Goal: Find specific page/section: Find specific page/section

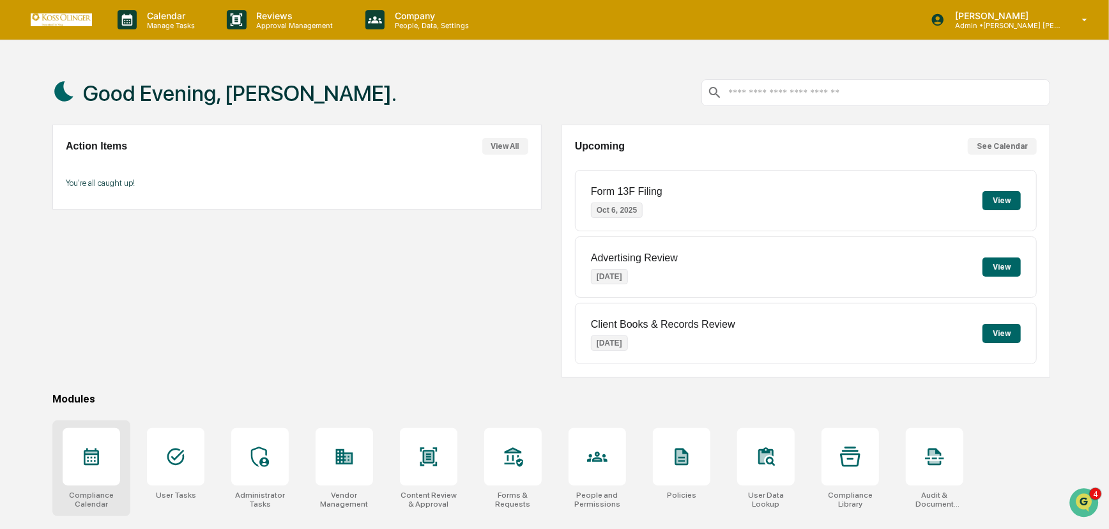
click at [91, 457] on icon at bounding box center [91, 456] width 20 height 20
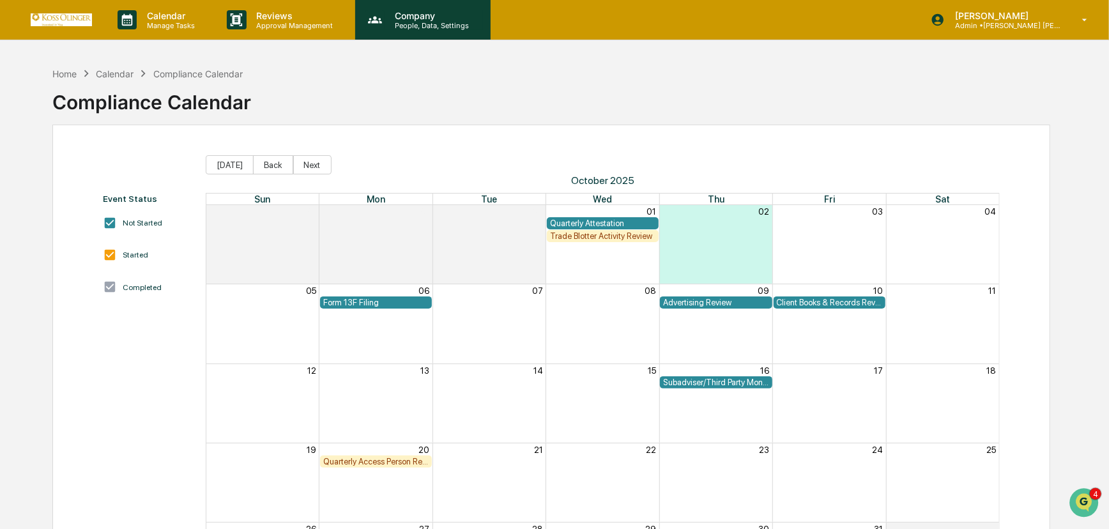
click at [417, 17] on p "Company" at bounding box center [429, 15] width 91 height 11
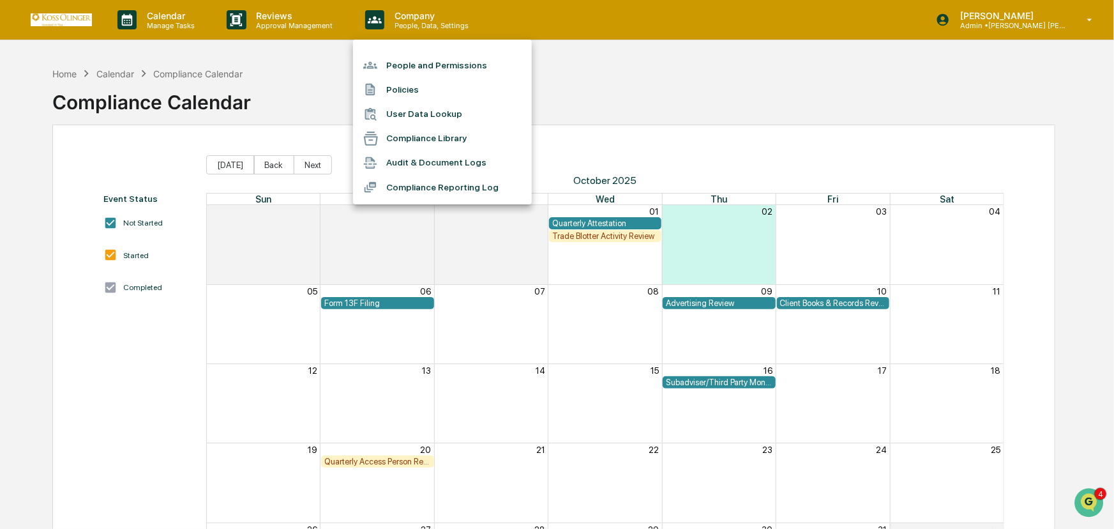
click at [278, 19] on div at bounding box center [557, 264] width 1114 height 529
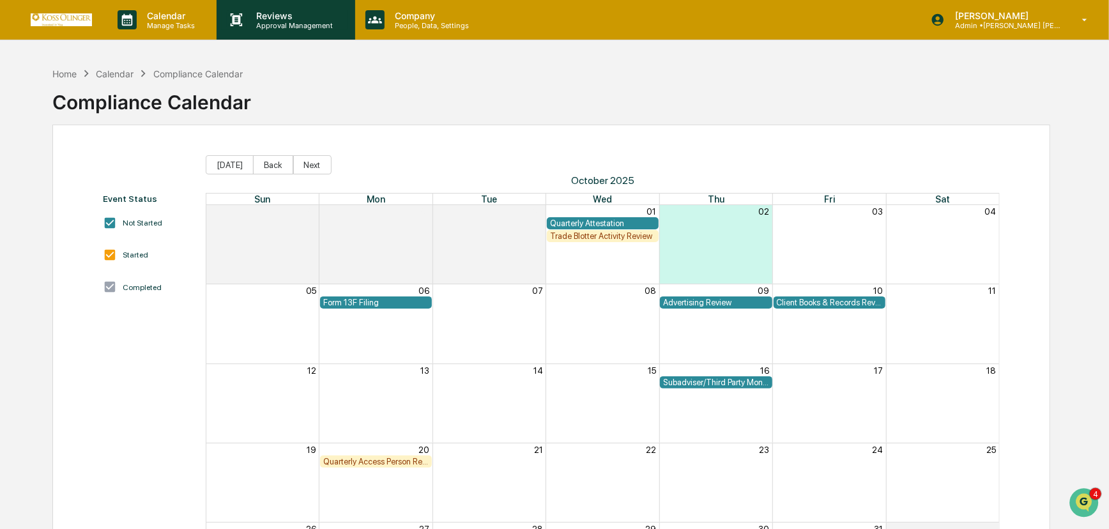
click at [287, 20] on p "Reviews" at bounding box center [293, 15] width 93 height 11
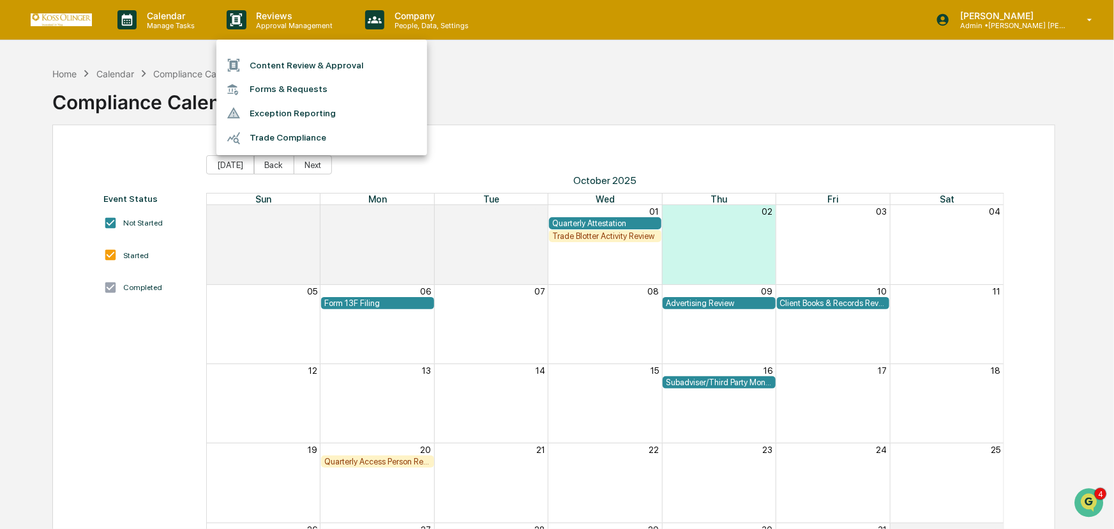
click at [415, 22] on div at bounding box center [557, 264] width 1114 height 529
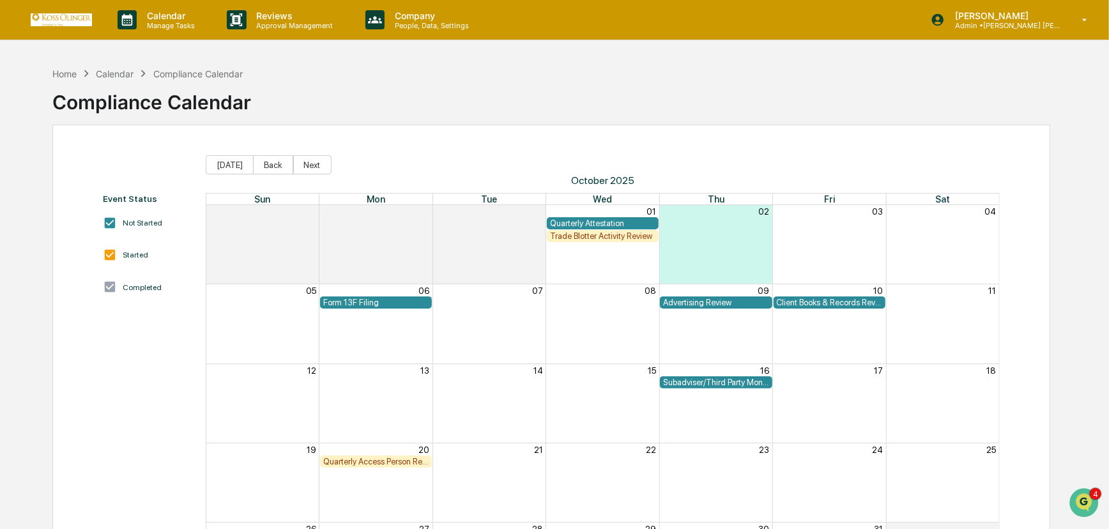
click at [415, 22] on p "People, Data, Settings" at bounding box center [429, 25] width 91 height 9
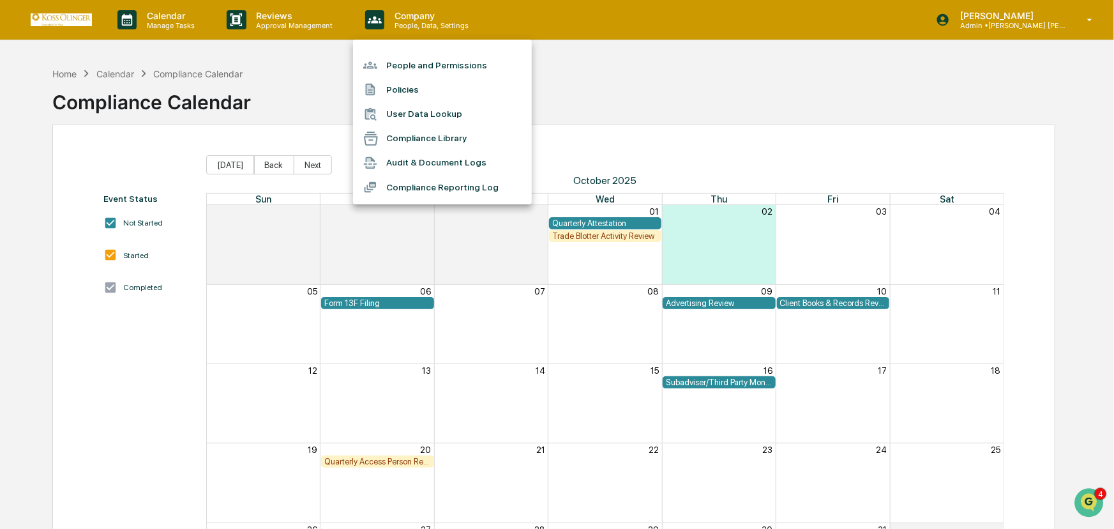
click at [423, 132] on li "Compliance Library" at bounding box center [442, 138] width 179 height 24
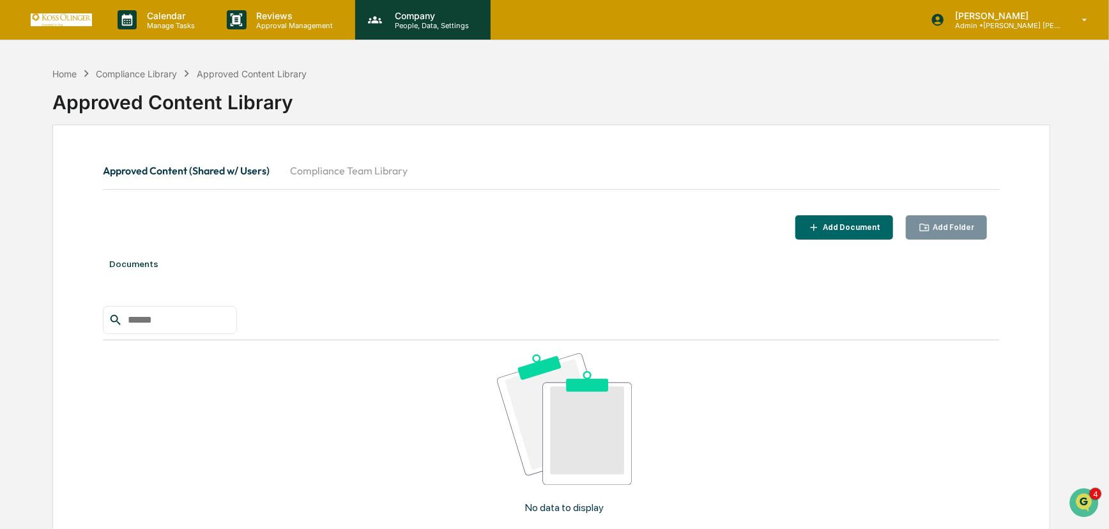
click at [414, 25] on p "People, Data, Settings" at bounding box center [429, 25] width 91 height 9
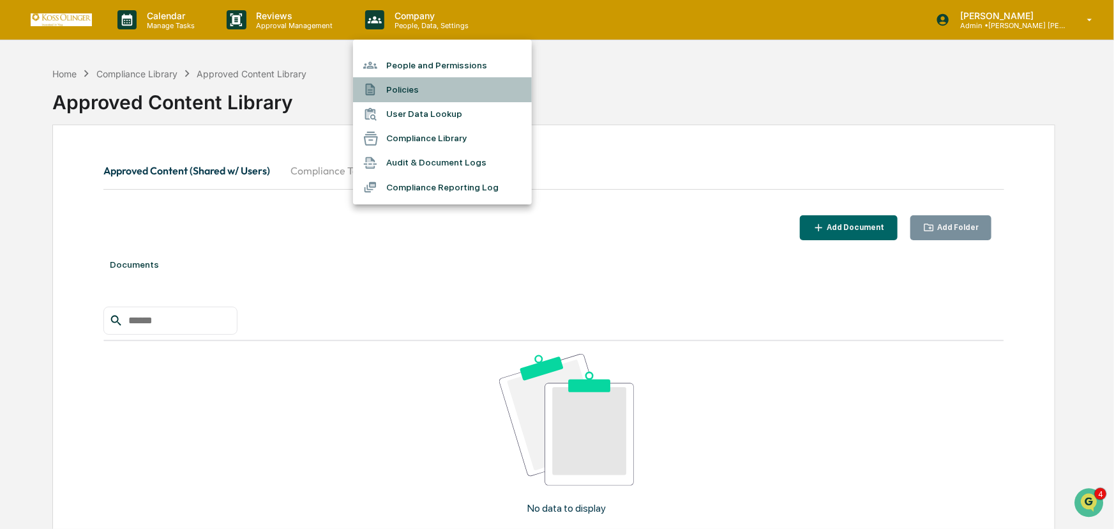
click at [402, 86] on li "Policies" at bounding box center [442, 89] width 179 height 24
